Goal: Task Accomplishment & Management: Manage account settings

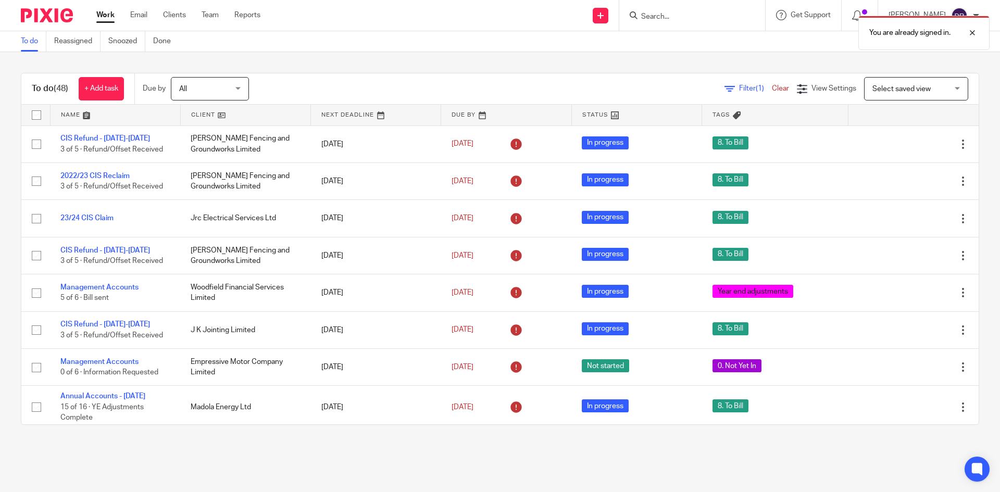
click at [663, 14] on div "You are already signed in." at bounding box center [745, 30] width 490 height 40
click at [972, 30] on div at bounding box center [964, 33] width 28 height 12
click at [686, 17] on input "Search" at bounding box center [687, 16] width 94 height 9
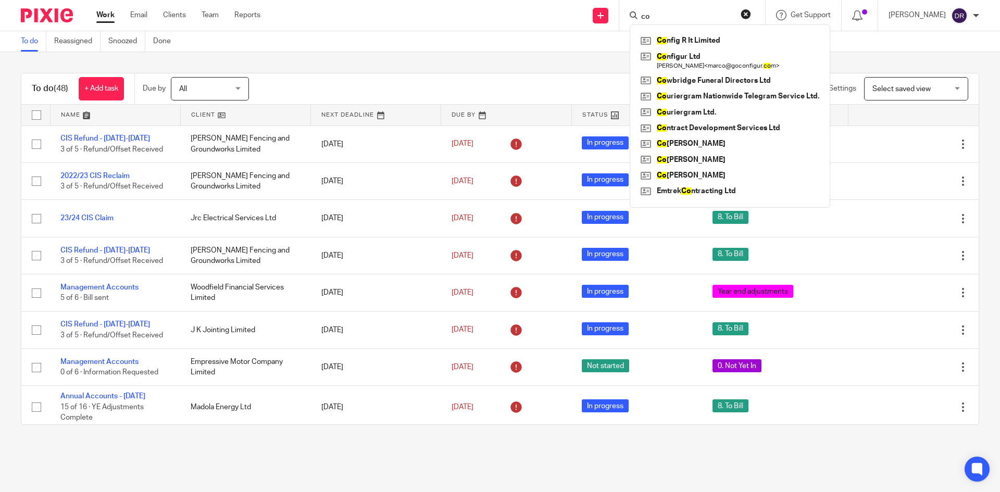
type input "c"
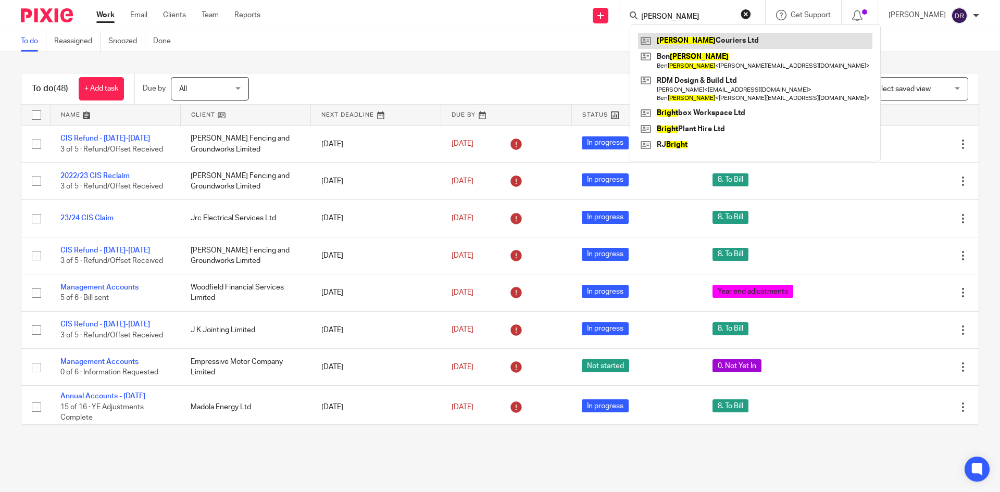
type input "wright"
click at [689, 41] on link at bounding box center [755, 41] width 234 height 16
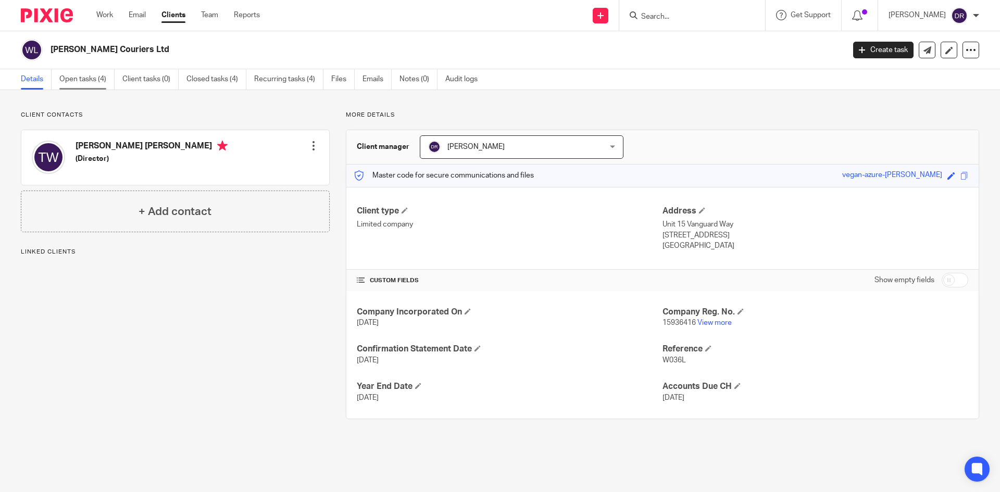
click at [96, 79] on link "Open tasks (4)" at bounding box center [86, 79] width 55 height 20
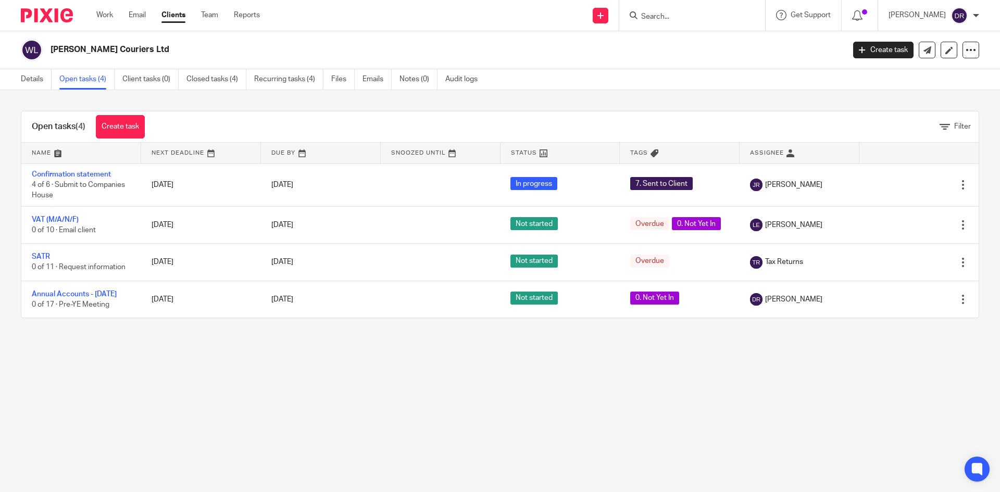
click at [62, 16] on img at bounding box center [47, 15] width 52 height 14
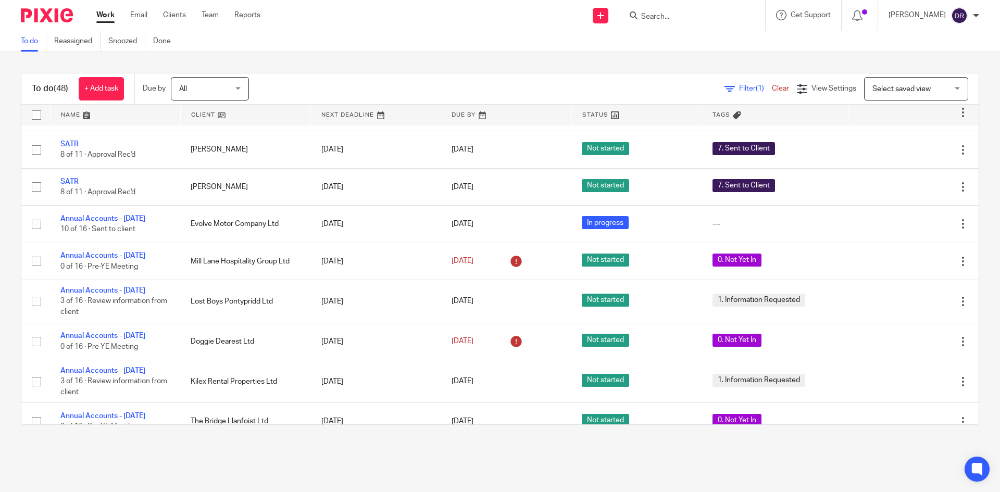
scroll to position [833, 0]
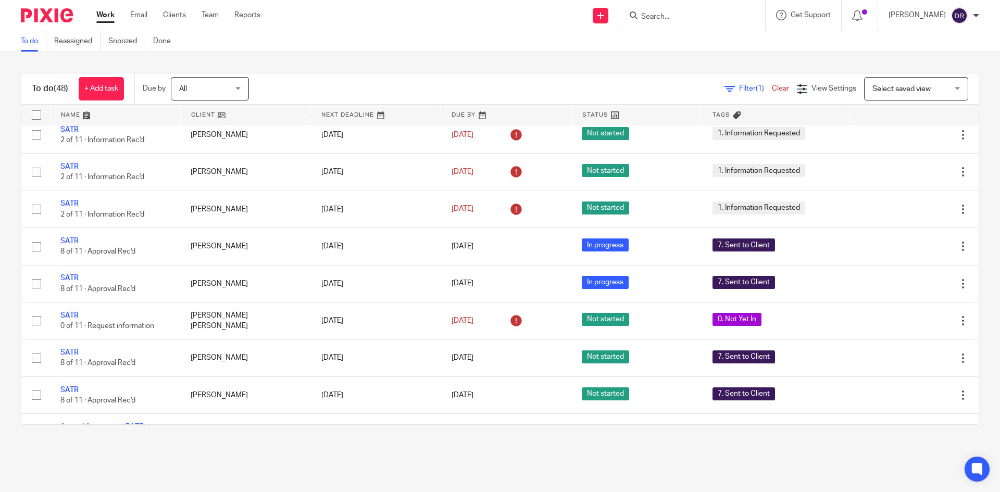
click at [654, 19] on input "Search" at bounding box center [687, 16] width 94 height 9
type input "joit"
click at [684, 43] on link at bounding box center [702, 41] width 129 height 16
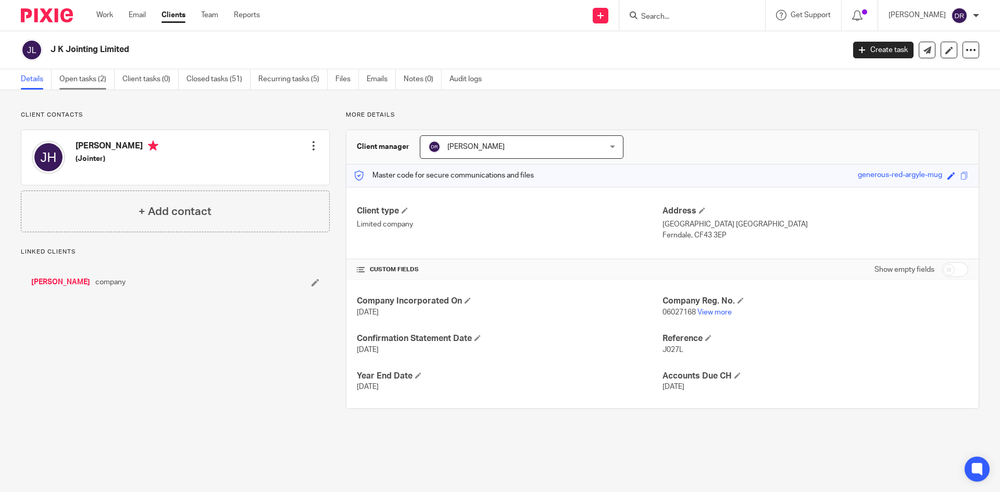
click at [102, 78] on link "Open tasks (2)" at bounding box center [86, 79] width 55 height 20
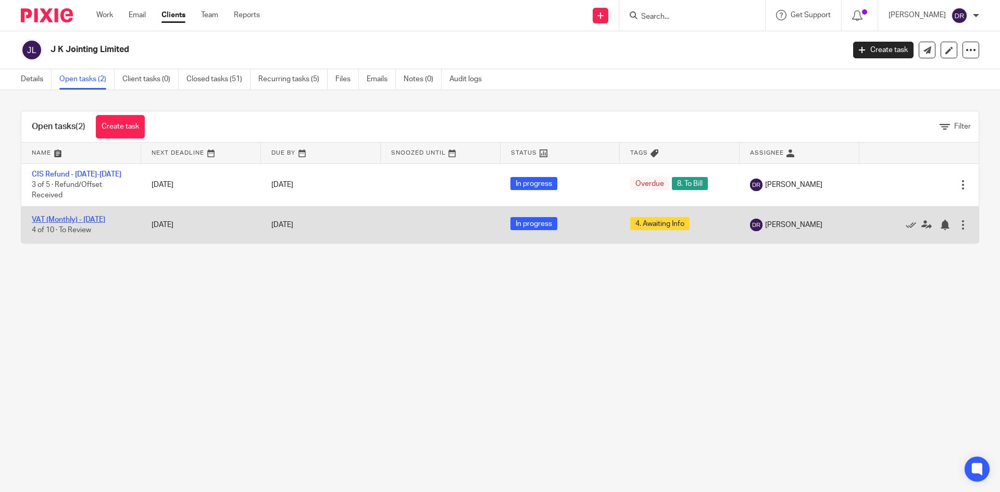
click at [91, 220] on link "VAT (Monthly) - [DATE]" at bounding box center [68, 219] width 73 height 7
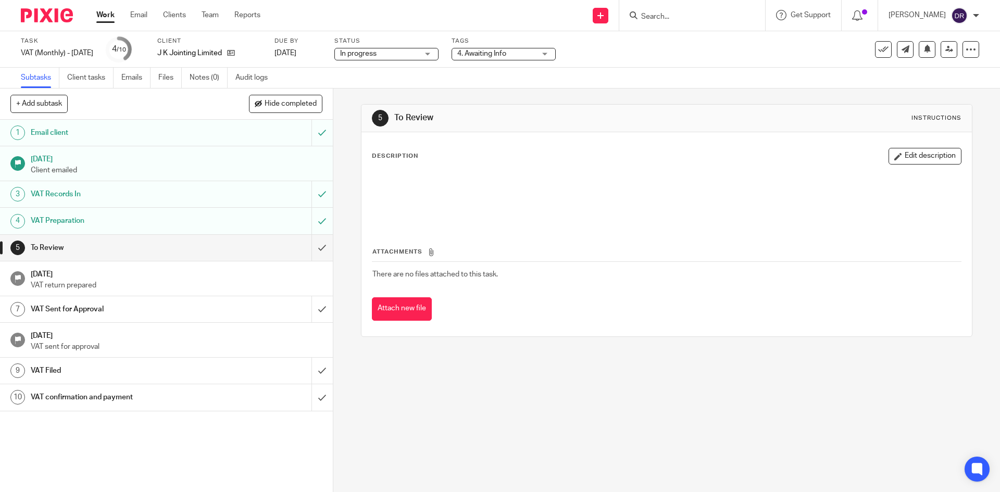
click at [416, 53] on span "In progress" at bounding box center [379, 53] width 78 height 11
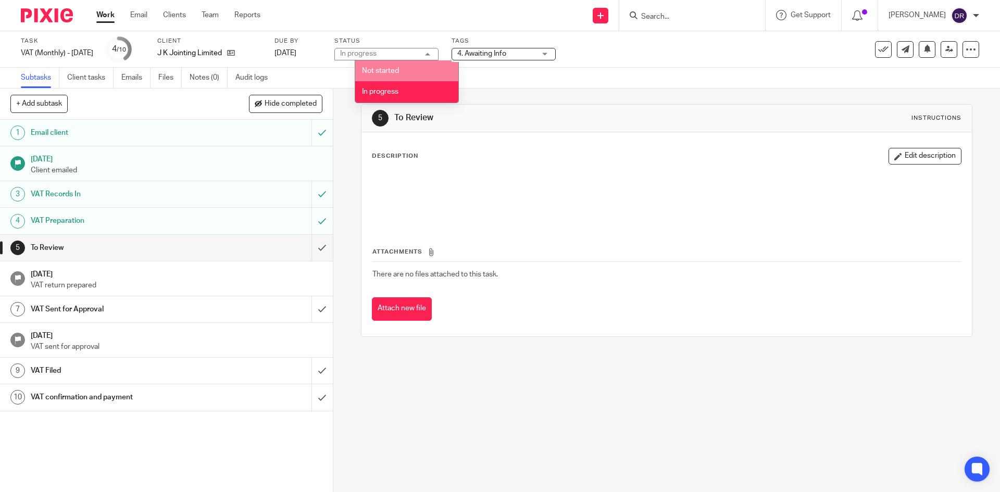
click at [505, 53] on span "4. Awaiting Info" at bounding box center [481, 53] width 49 height 7
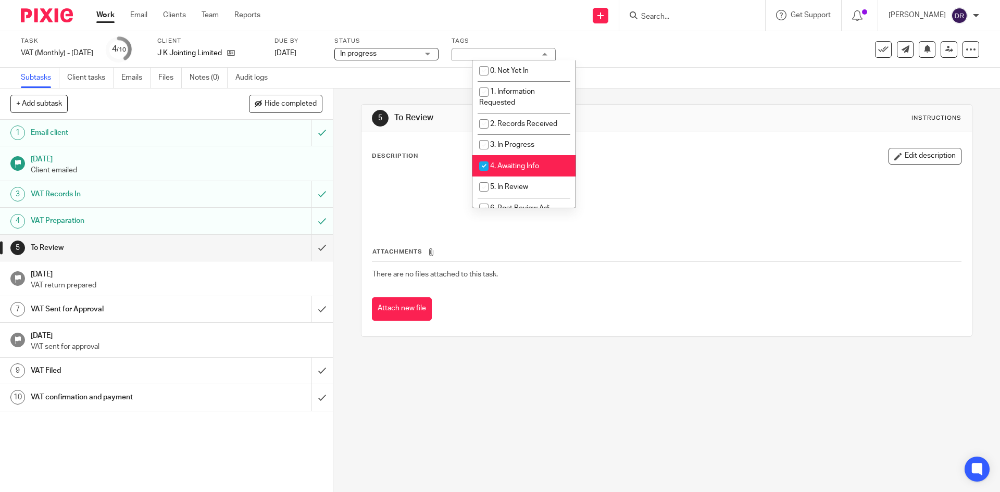
click at [521, 172] on li "4. Awaiting Info" at bounding box center [523, 165] width 103 height 21
checkbox input "false"
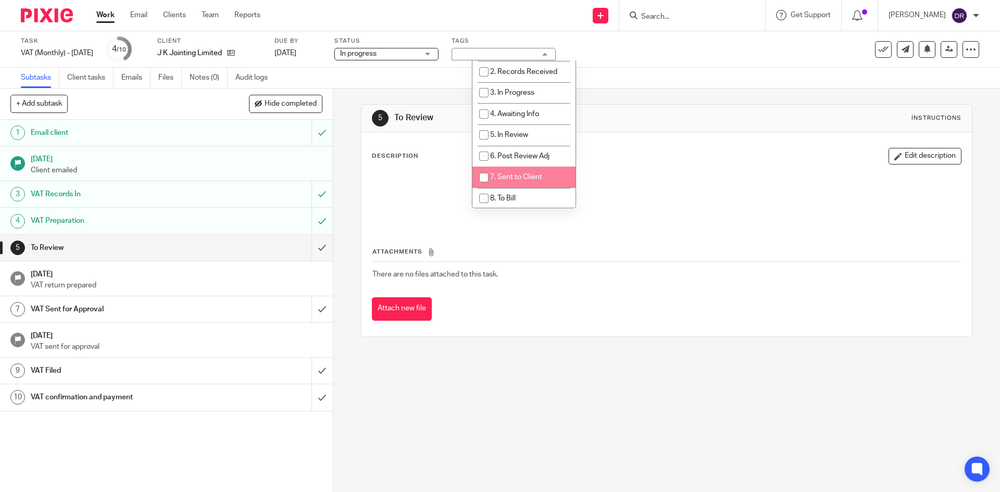
click at [522, 171] on li "7. Sent to Client" at bounding box center [523, 177] width 103 height 21
checkbox input "true"
click at [518, 365] on div "5 To Review Instructions Description Edit description Attachments There are no …" at bounding box center [666, 291] width 667 height 404
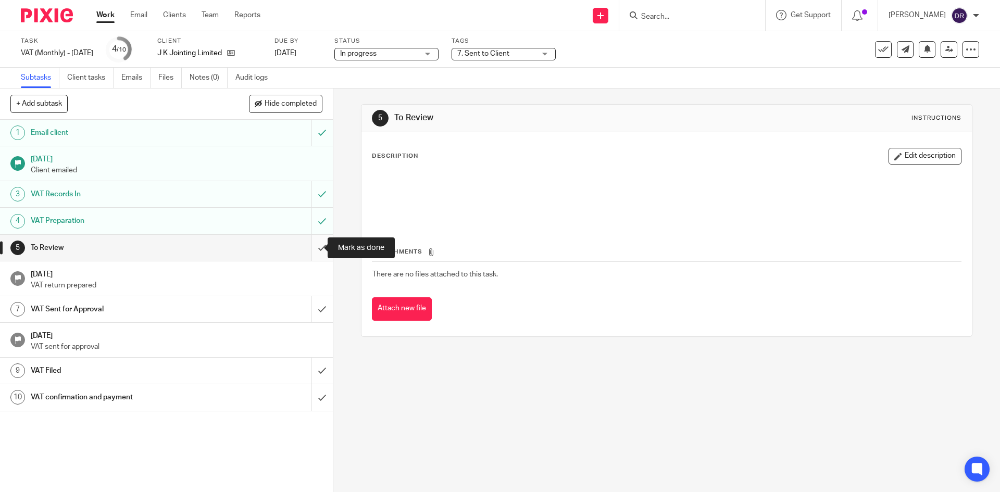
click at [311, 246] on input "submit" at bounding box center [166, 248] width 333 height 26
click at [310, 308] on input "submit" at bounding box center [166, 309] width 333 height 26
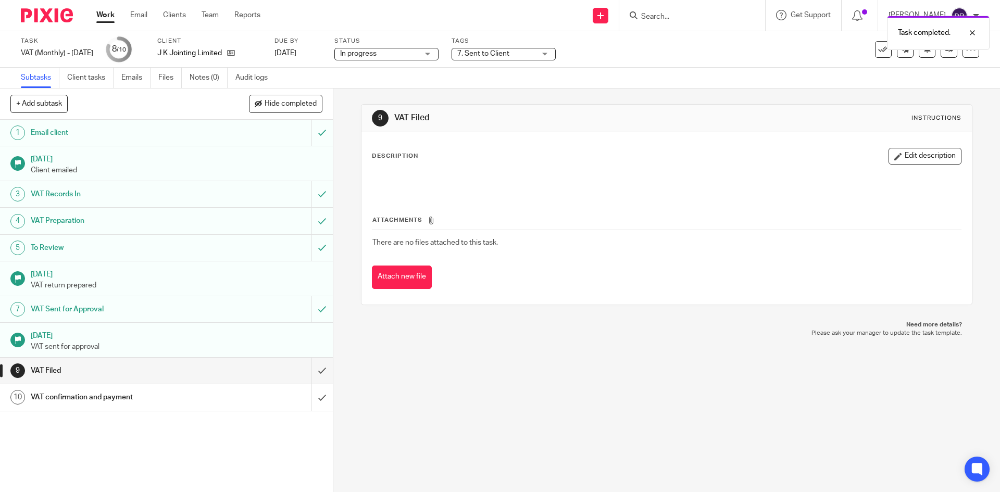
click at [59, 17] on img at bounding box center [47, 15] width 52 height 14
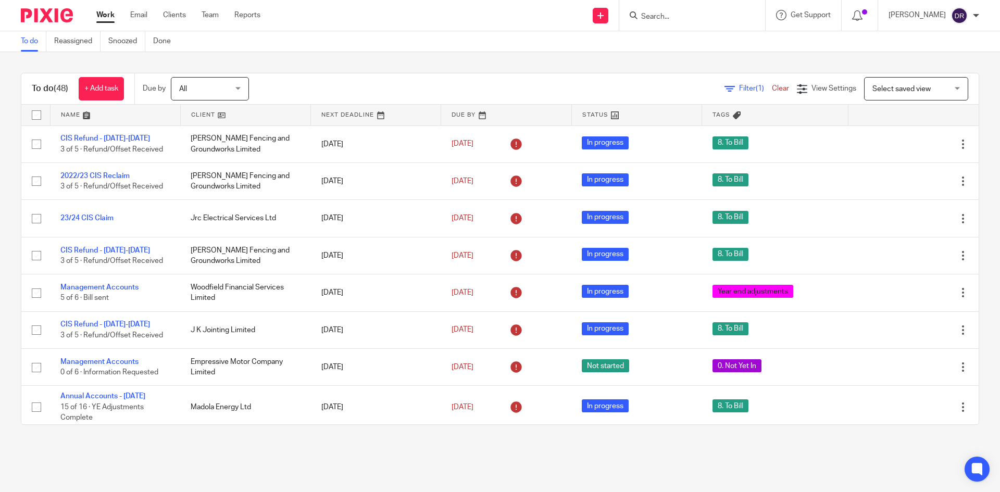
click at [58, 15] on img at bounding box center [47, 15] width 52 height 14
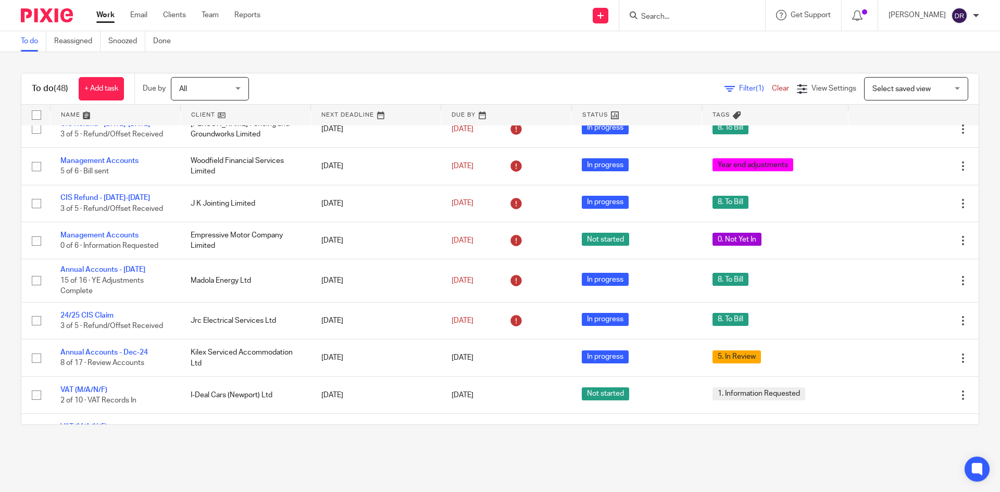
scroll to position [156, 0]
